Goal: Task Accomplishment & Management: Use online tool/utility

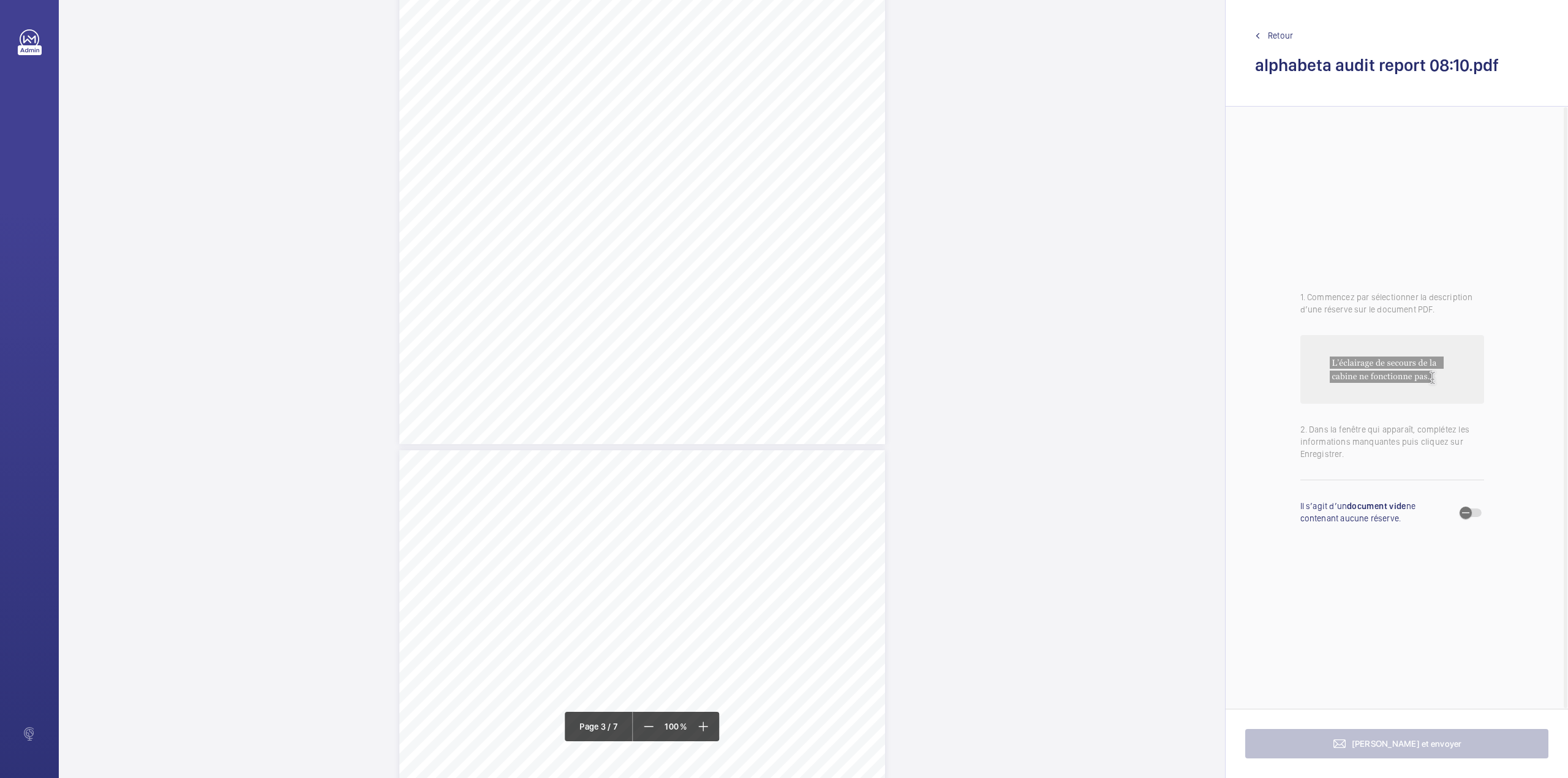
scroll to position [1143, 0]
click at [797, 120] on div at bounding box center [782, 130] width 99 height 30
click at [795, 152] on div "11646442" at bounding box center [782, 167] width 99 height 30
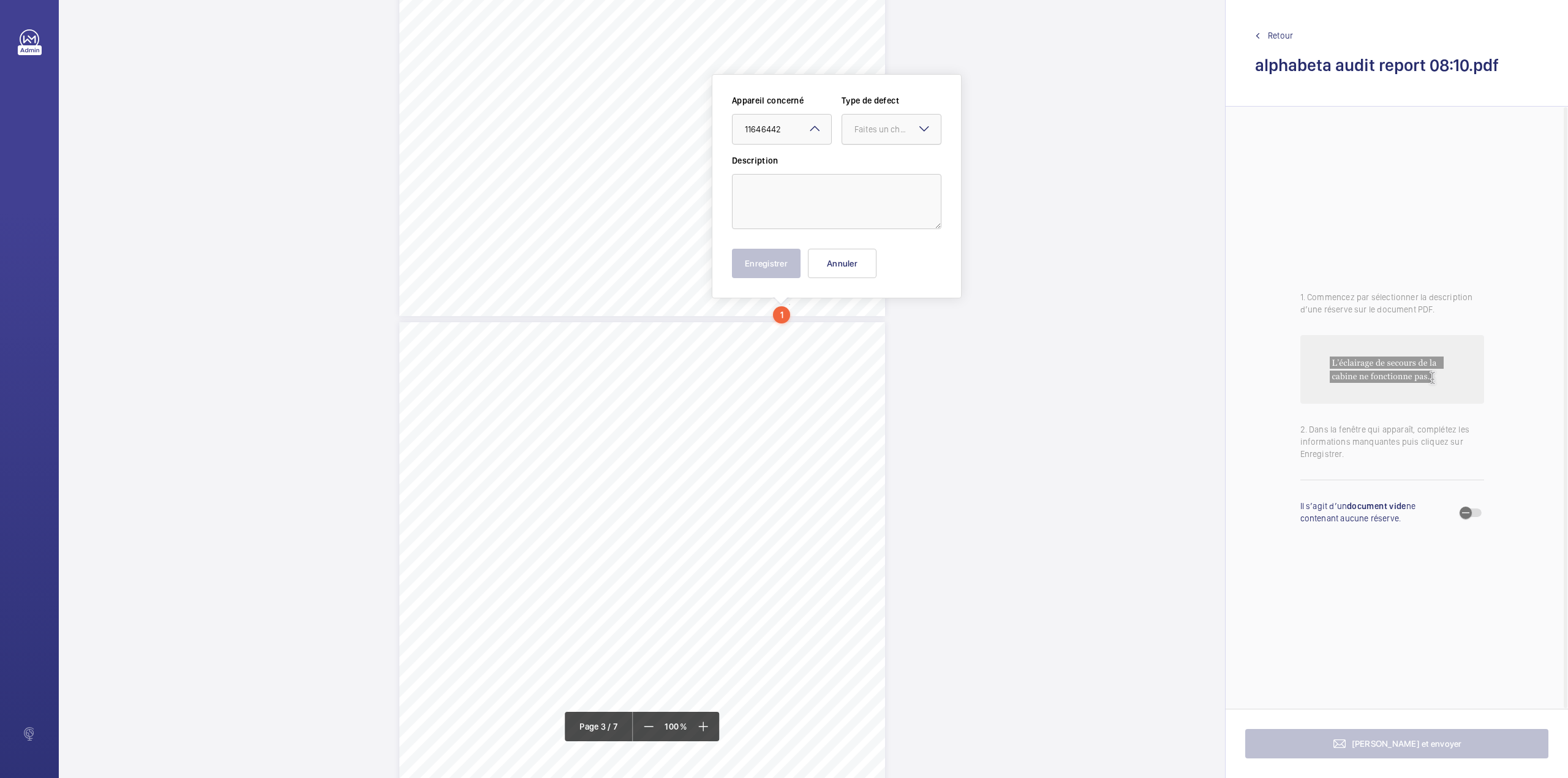
click at [873, 124] on div "Faites un choix" at bounding box center [897, 130] width 86 height 12
click at [875, 162] on span "Standard" at bounding box center [891, 166] width 74 height 12
click at [802, 225] on textarea at bounding box center [836, 202] width 210 height 55
type textarea "uy"
click at [768, 265] on button "Enregistrer" at bounding box center [765, 264] width 68 height 30
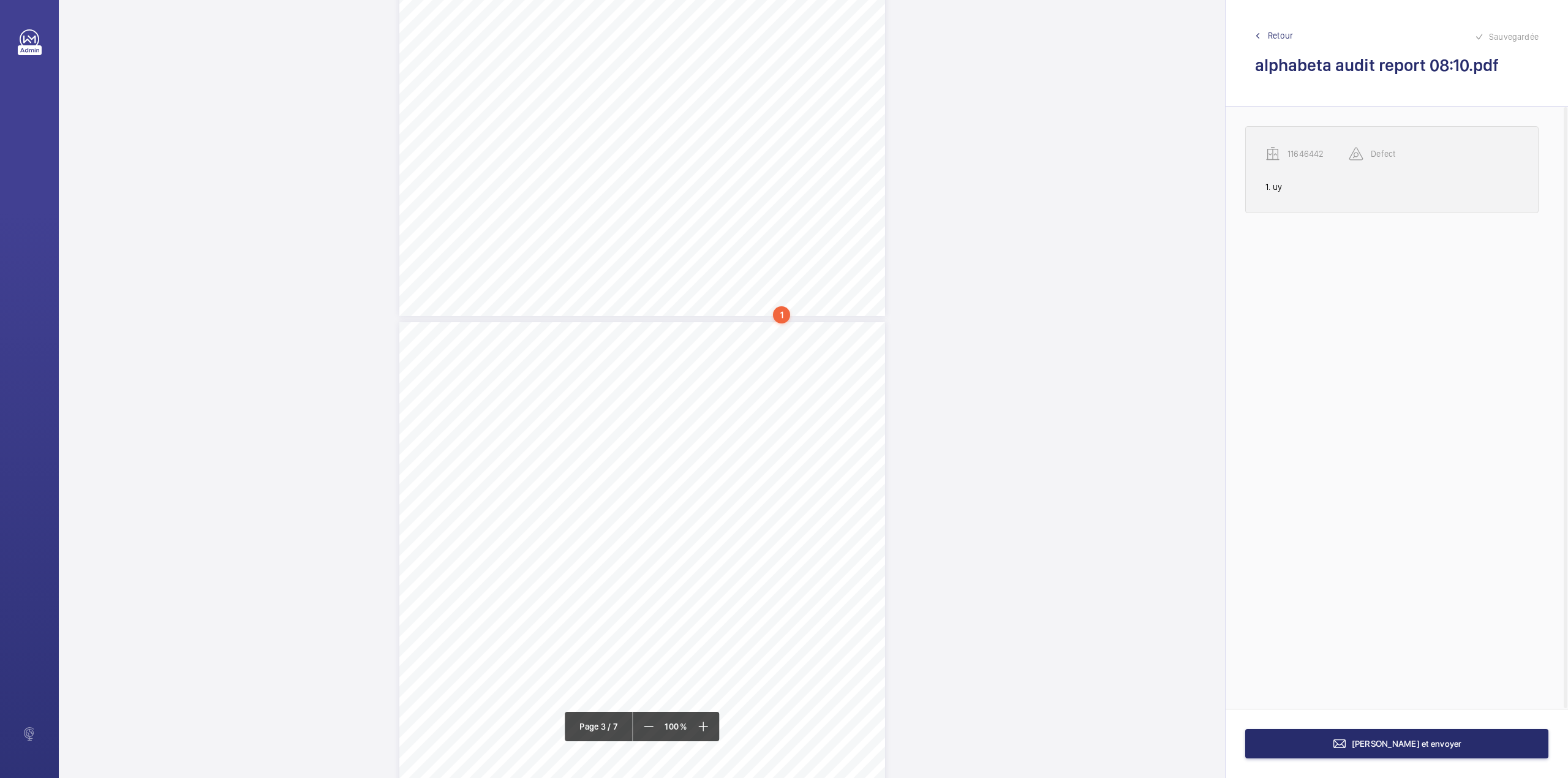
click at [1293, 155] on p "11646442" at bounding box center [1318, 153] width 61 height 12
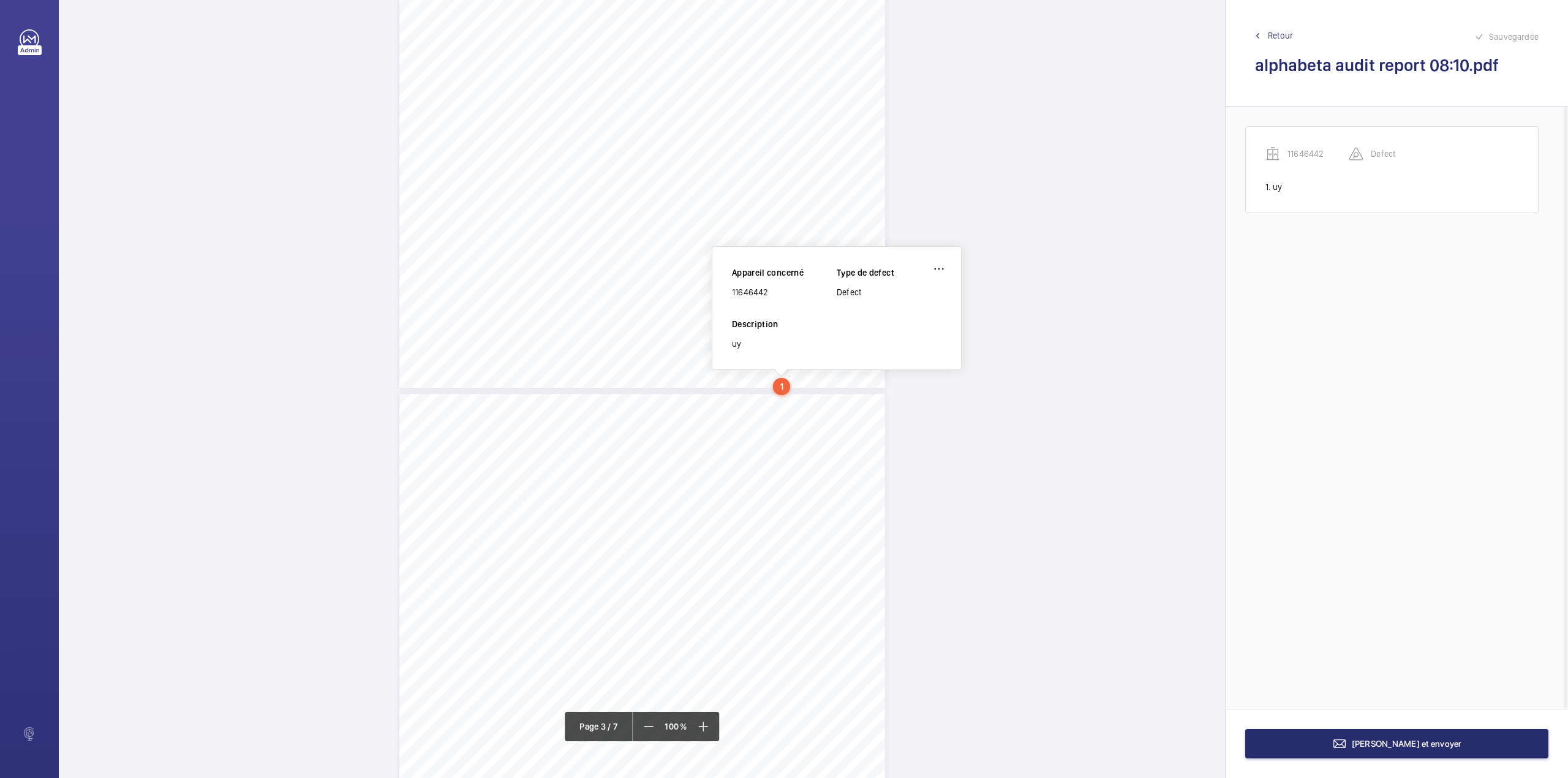
scroll to position [1010, 0]
drag, startPoint x: 733, startPoint y: 297, endPoint x: 770, endPoint y: 296, distance: 37.0
click at [770, 296] on div "11646442" at bounding box center [784, 295] width 105 height 12
copy div "11646442"
drag, startPoint x: 943, startPoint y: 263, endPoint x: 924, endPoint y: 285, distance: 29.1
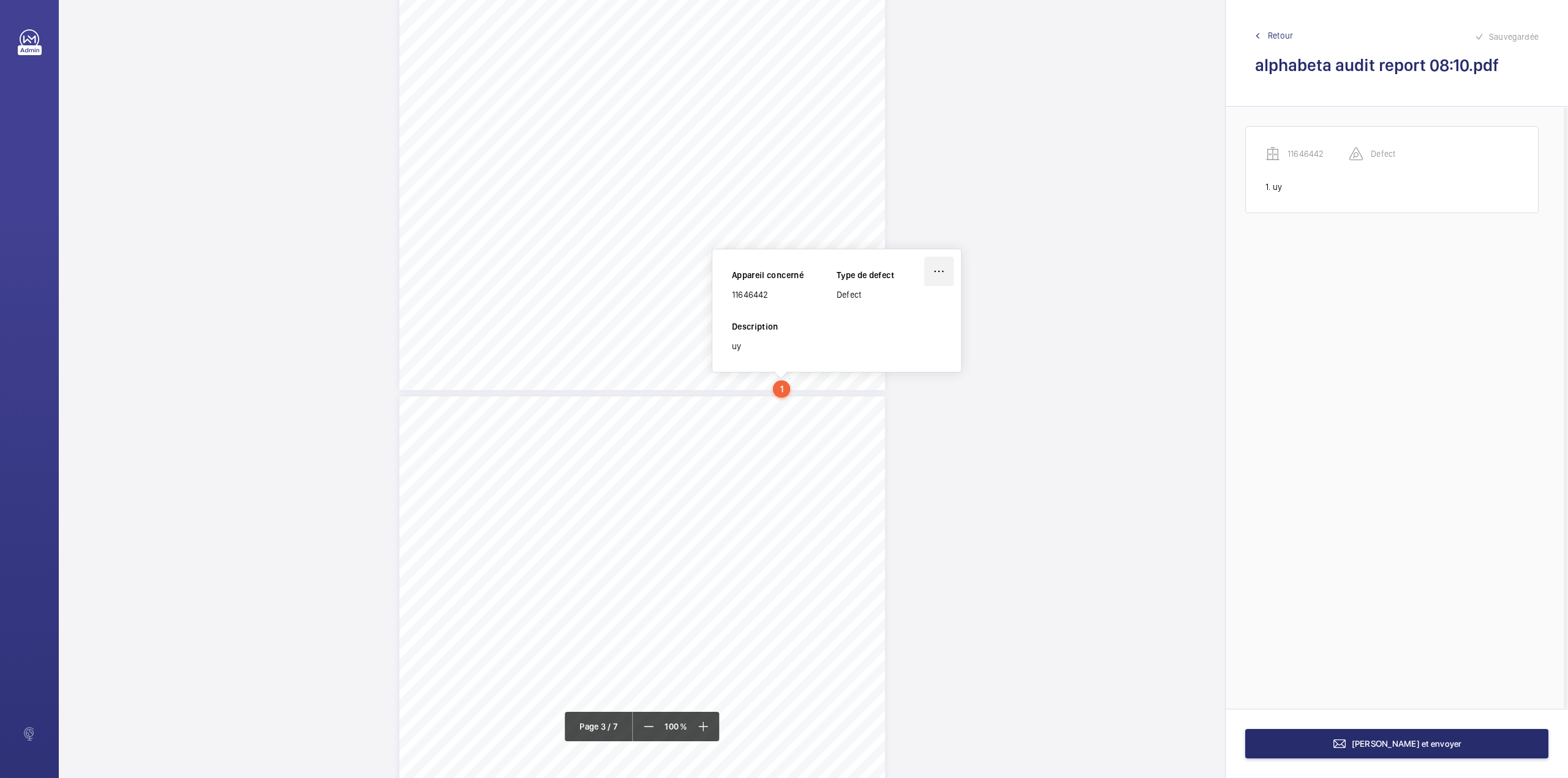
click at [943, 263] on wm-front-icon-button at bounding box center [939, 272] width 30 height 30
click at [878, 331] on div "Supprimer" at bounding box center [905, 329] width 97 height 22
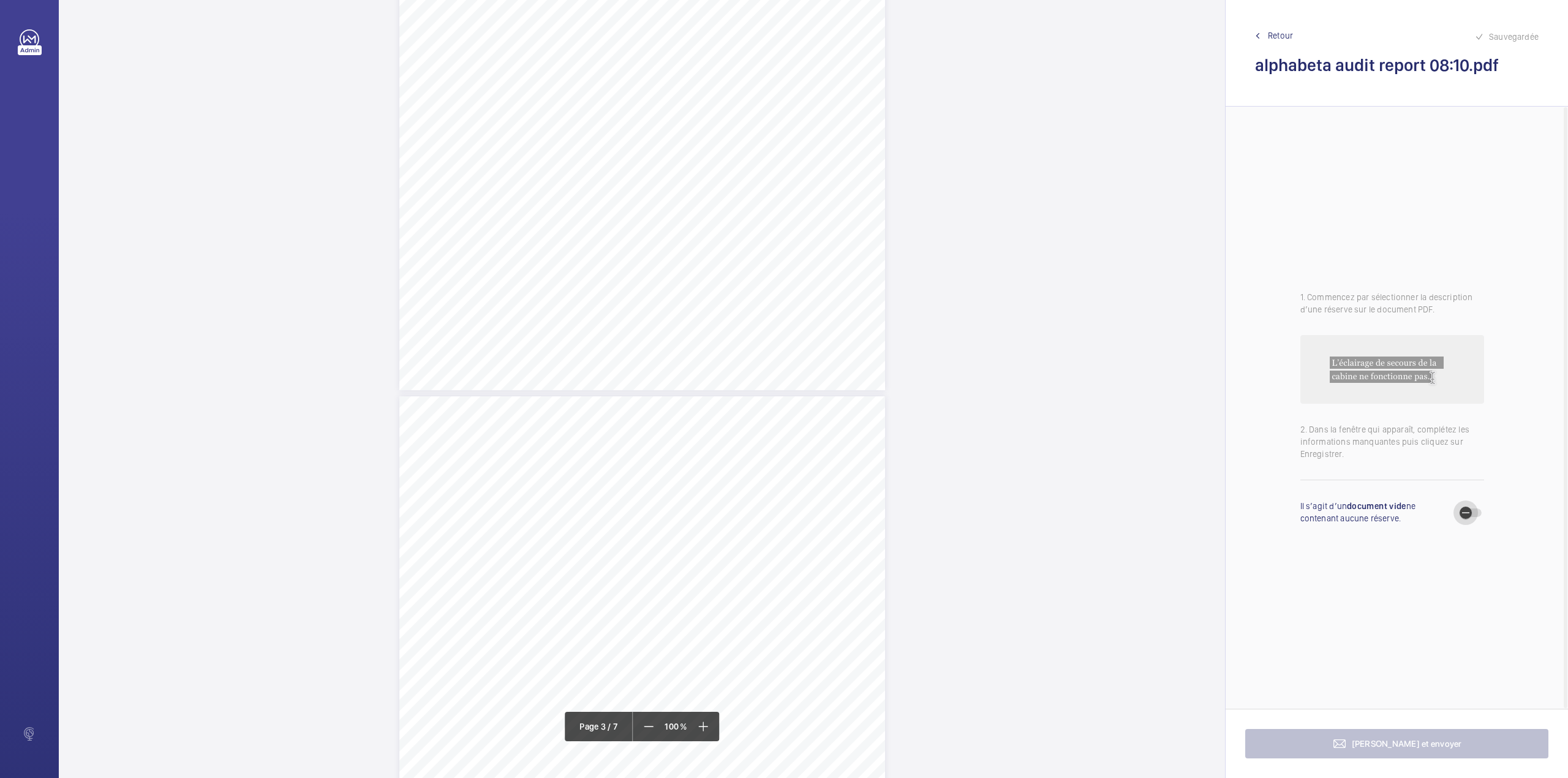
click at [1465, 517] on icon "button" at bounding box center [1465, 512] width 11 height 11
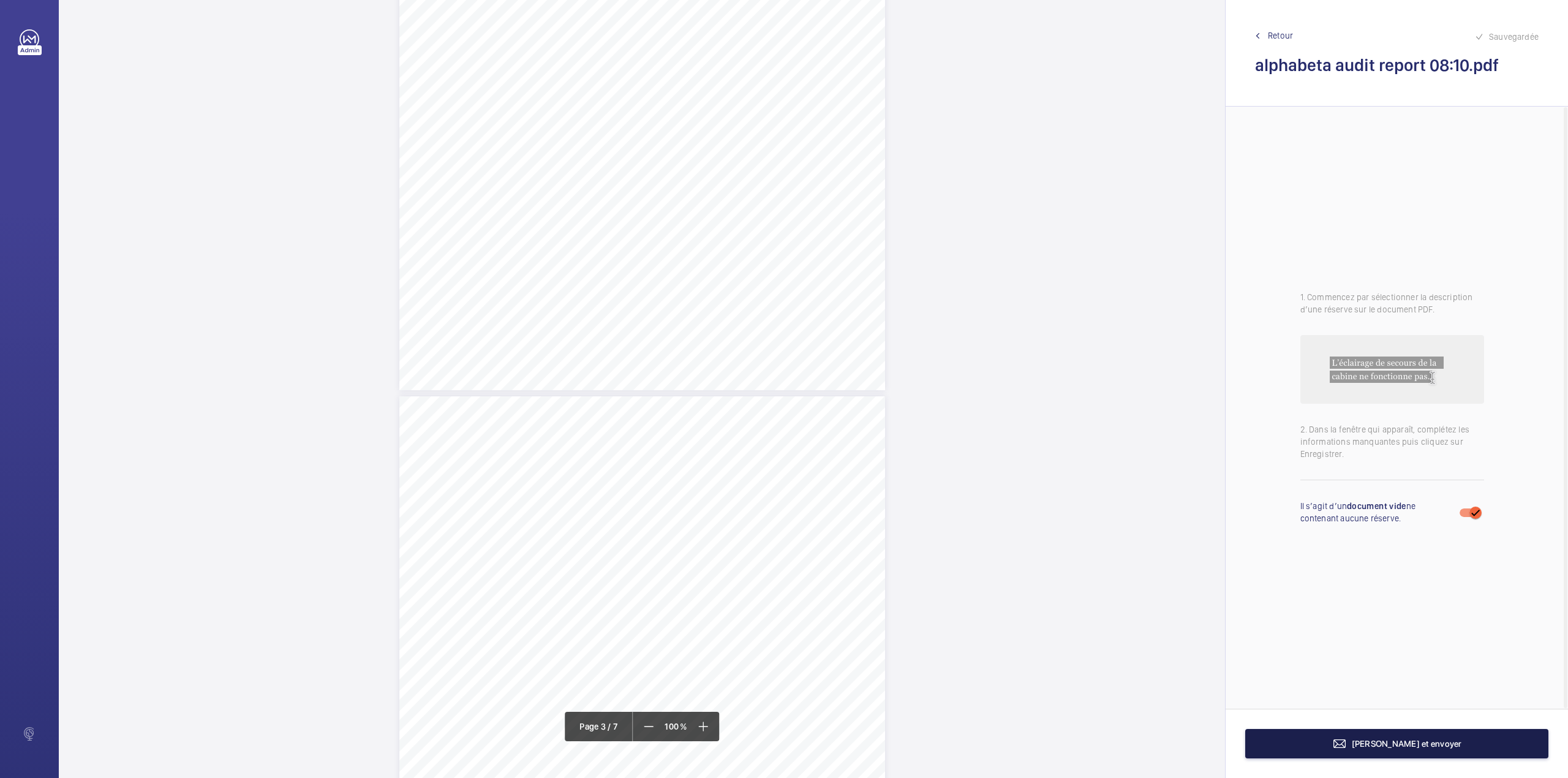
click at [1380, 749] on button "Terminer et envoyer" at bounding box center [1396, 743] width 304 height 30
